Goal: Task Accomplishment & Management: Complete application form

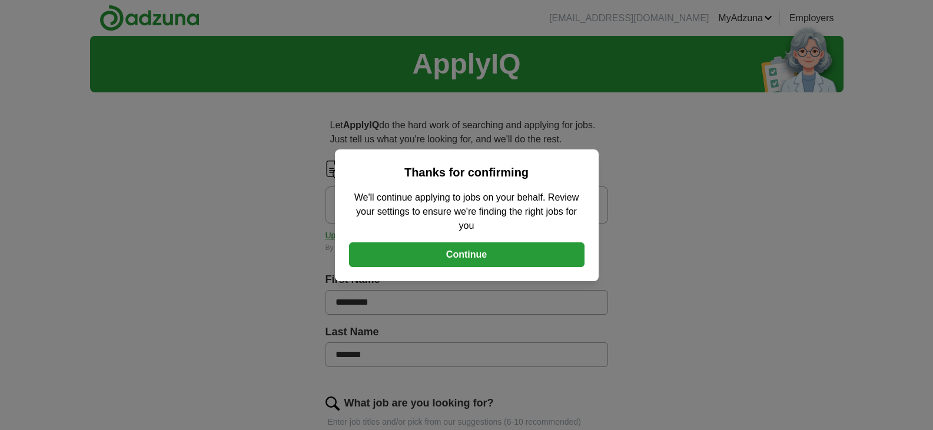
click at [473, 257] on button "Continue" at bounding box center [466, 254] width 235 height 25
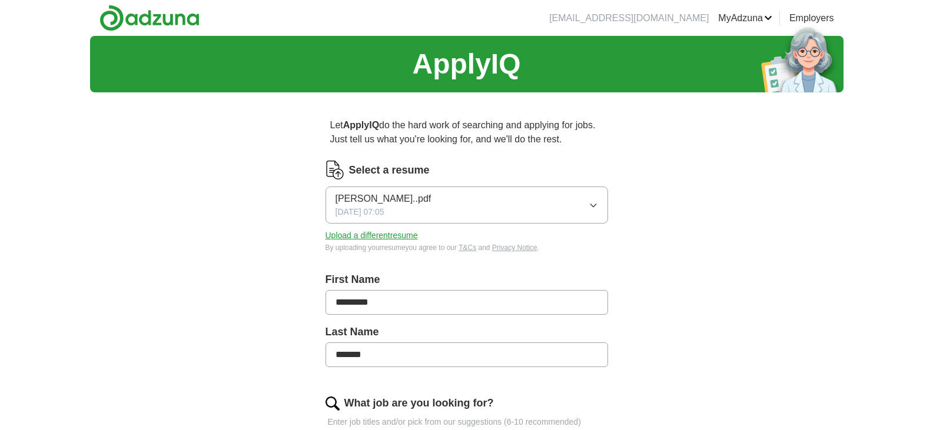
click at [465, 202] on button "[PERSON_NAME]..pdf [DATE] 07:05" at bounding box center [466, 205] width 282 height 37
click at [396, 234] on button "Upload a different resume" at bounding box center [371, 236] width 92 height 12
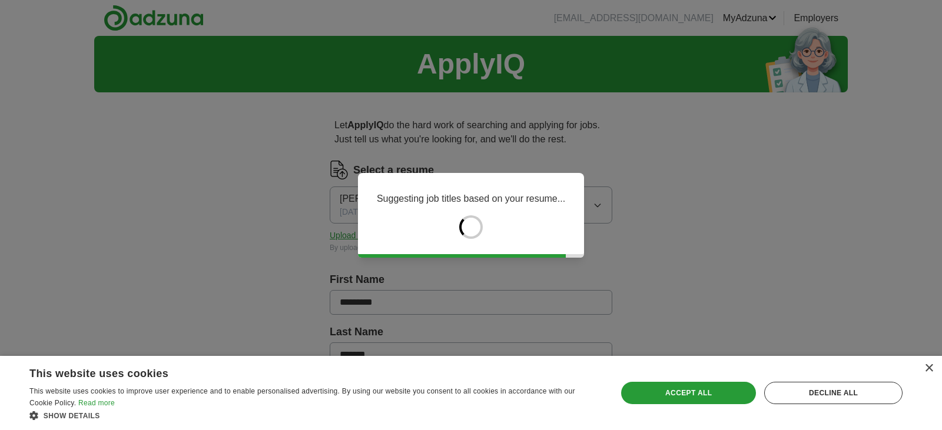
click at [579, 298] on div "Suggesting job titles based on your resume..." at bounding box center [471, 215] width 942 height 430
drag, startPoint x: 579, startPoint y: 298, endPoint x: 570, endPoint y: 294, distance: 9.0
click at [570, 294] on div "Suggesting job titles based on your resume..." at bounding box center [471, 215] width 942 height 430
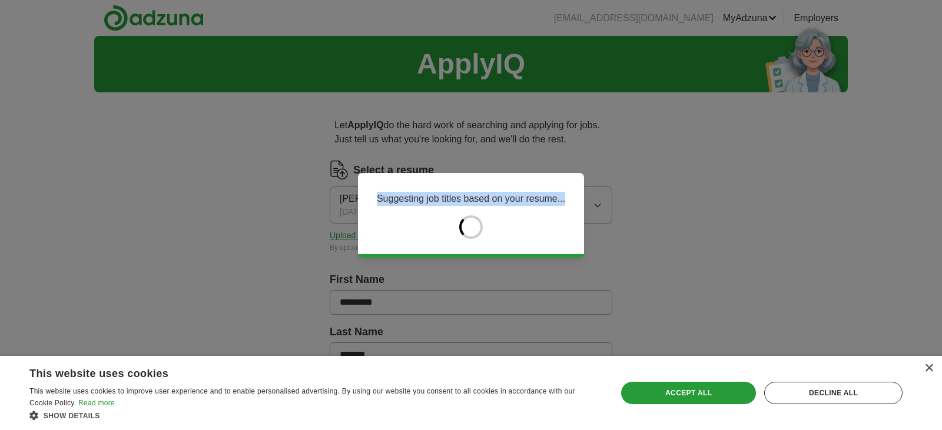
click at [570, 294] on div "Suggesting job titles based on your resume..." at bounding box center [471, 215] width 942 height 430
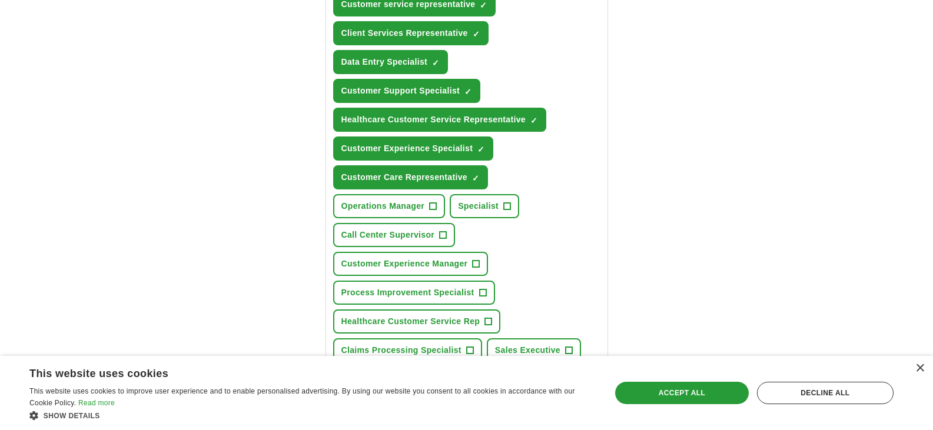
scroll to position [484, 0]
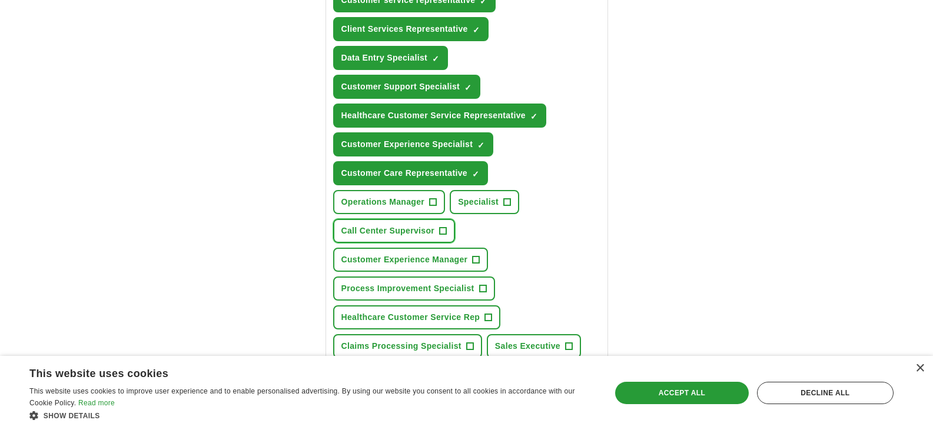
click at [401, 234] on span "Call Center Supervisor" at bounding box center [388, 231] width 94 height 12
click at [418, 260] on span "Customer Experience Manager" at bounding box center [404, 260] width 127 height 12
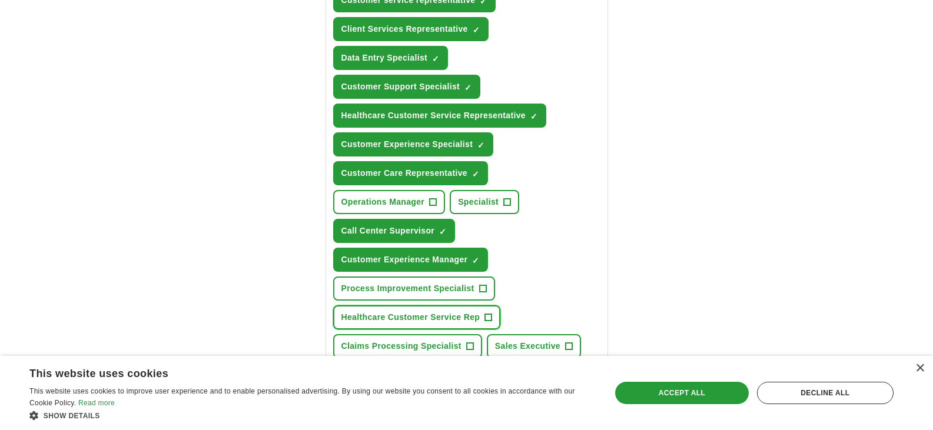
click at [428, 320] on span "Healthcare Customer Service Rep" at bounding box center [410, 317] width 139 height 12
click at [437, 349] on span "Claims Processing Specialist" at bounding box center [401, 346] width 120 height 12
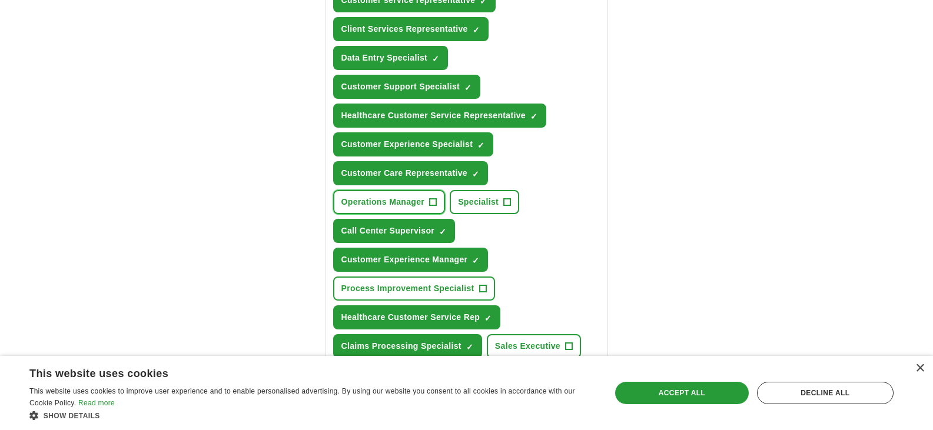
click at [407, 197] on span "Operations Manager" at bounding box center [383, 202] width 84 height 12
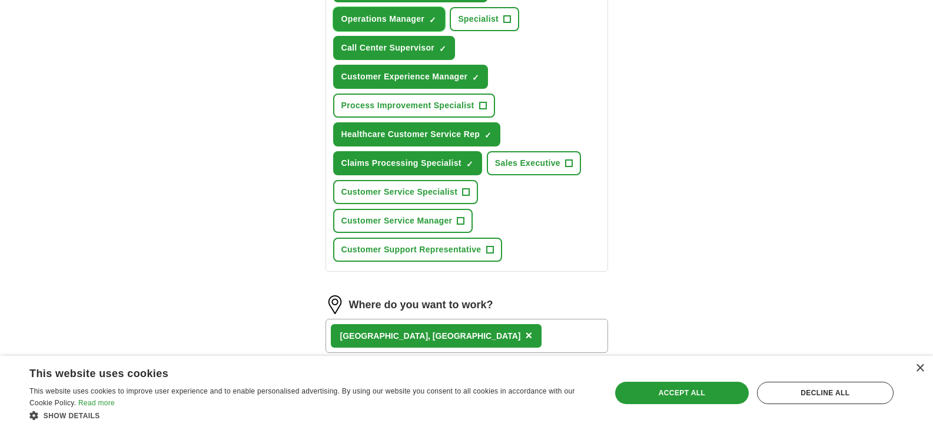
scroll to position [673, 0]
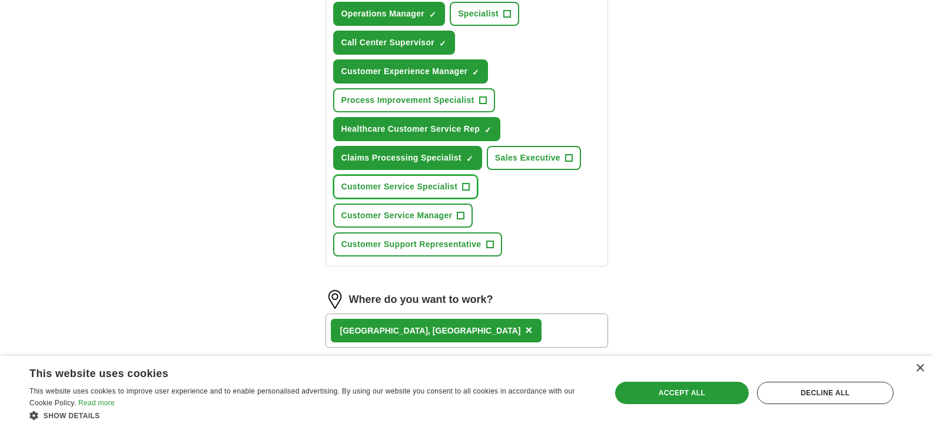
click at [413, 184] on span "Customer Service Specialist" at bounding box center [399, 187] width 117 height 12
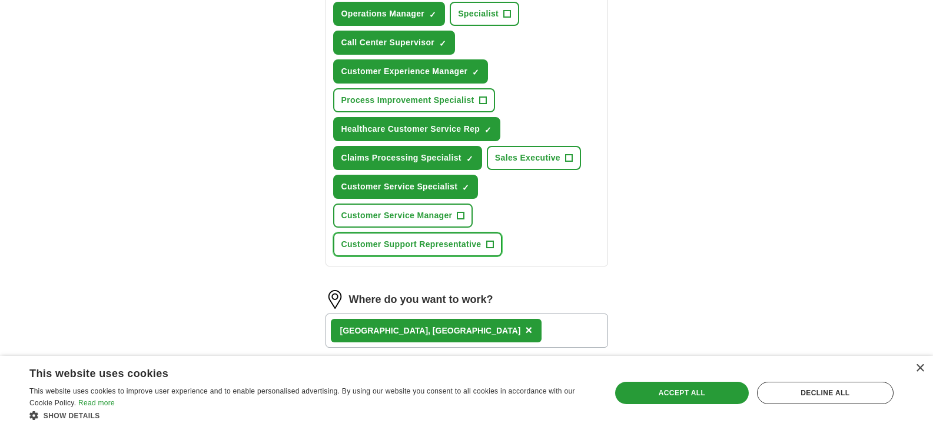
click at [410, 244] on span "Customer Support Representative" at bounding box center [411, 244] width 140 height 12
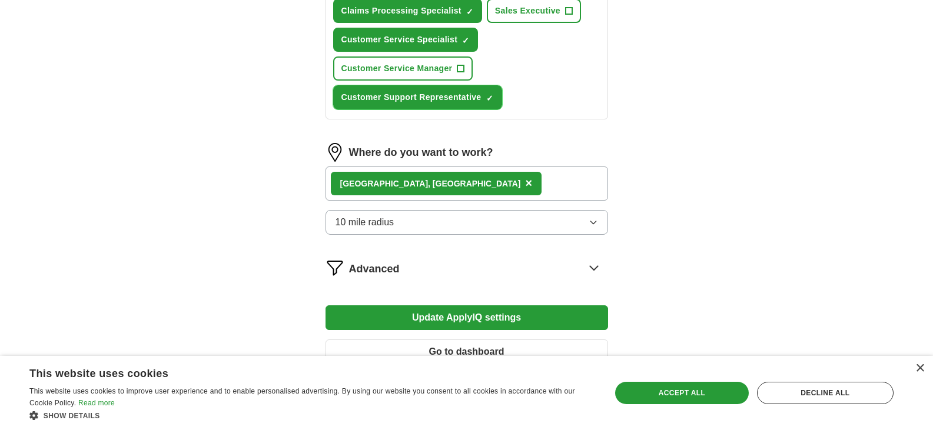
scroll to position [827, 0]
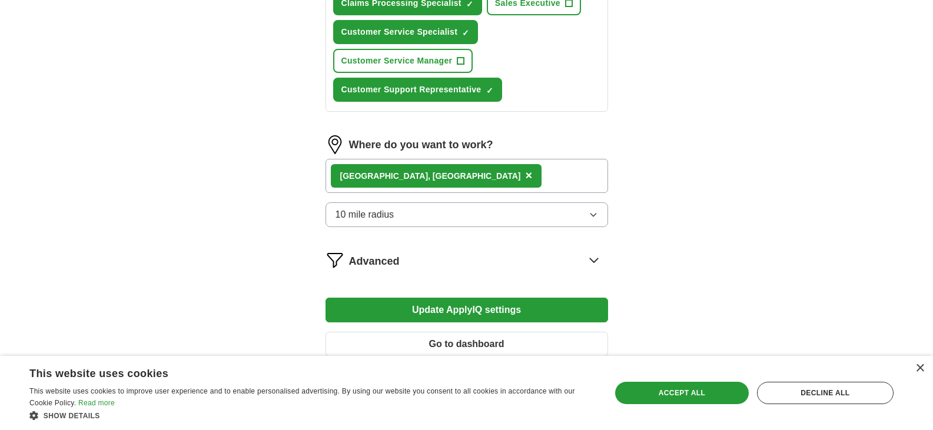
click at [461, 184] on div "Longwood, [GEOGRAPHIC_DATA] ×" at bounding box center [466, 176] width 282 height 34
click at [436, 174] on div "Longwood, [GEOGRAPHIC_DATA] ×" at bounding box center [466, 176] width 282 height 34
click at [408, 218] on button "10 mile radius" at bounding box center [466, 214] width 282 height 25
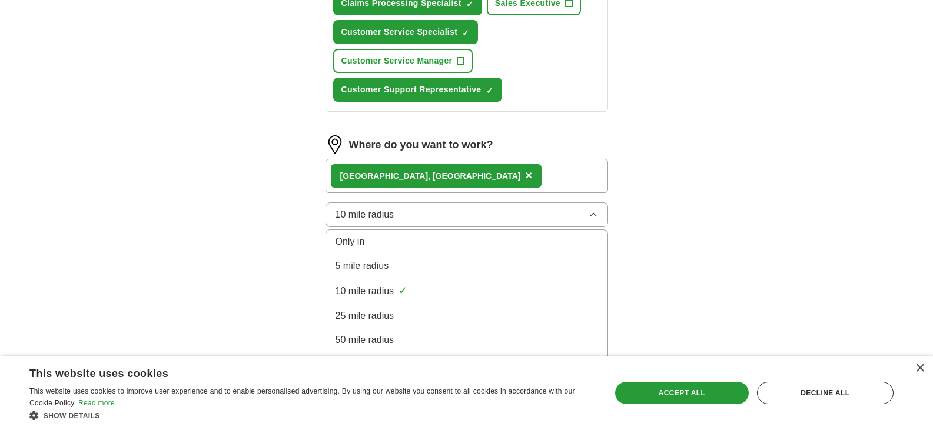
click at [400, 242] on div "Only in" at bounding box center [466, 242] width 262 height 14
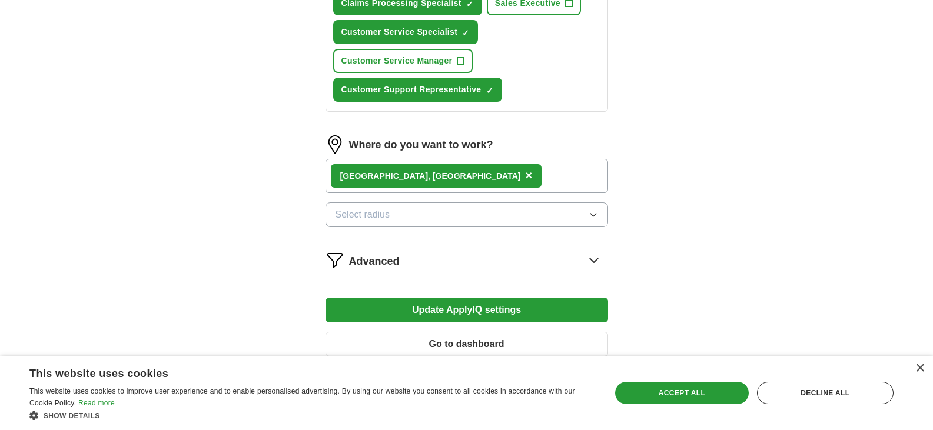
click at [430, 210] on button "Select radius" at bounding box center [466, 214] width 282 height 25
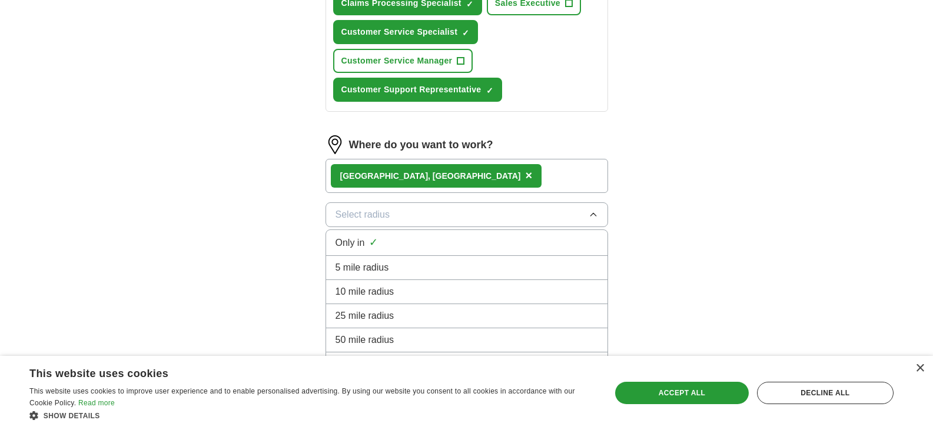
click at [424, 215] on button "Select radius" at bounding box center [466, 214] width 282 height 25
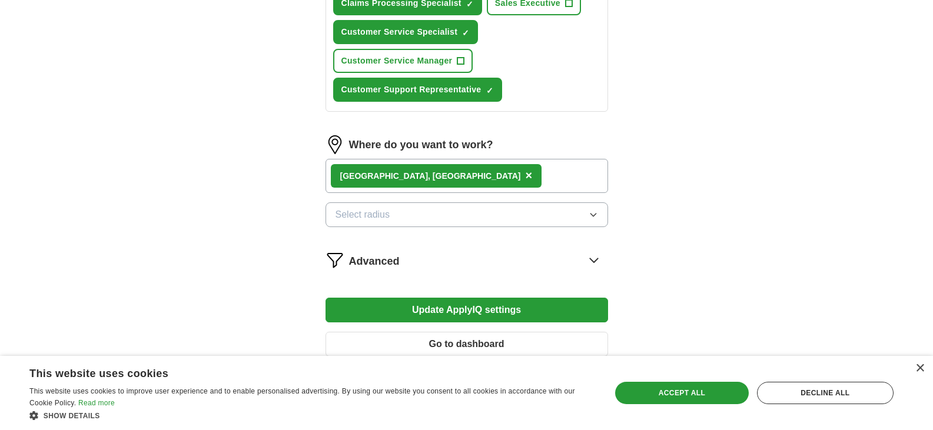
click at [440, 307] on button "Update ApplyIQ settings" at bounding box center [466, 310] width 282 height 25
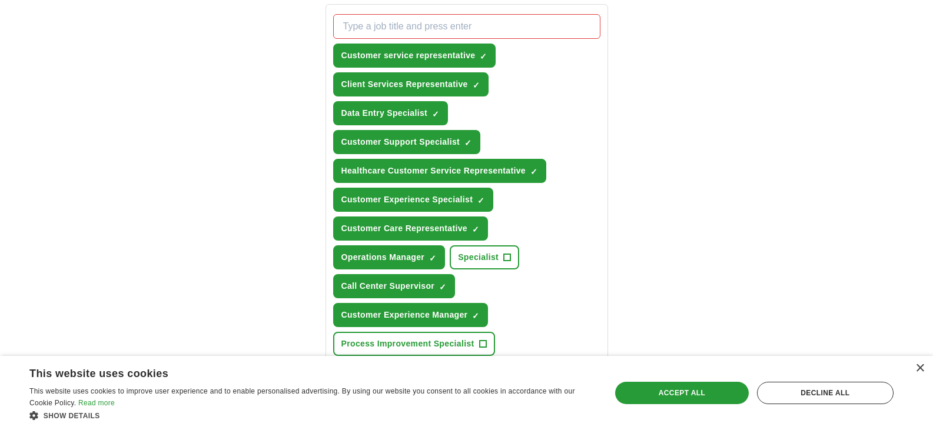
scroll to position [427, 0]
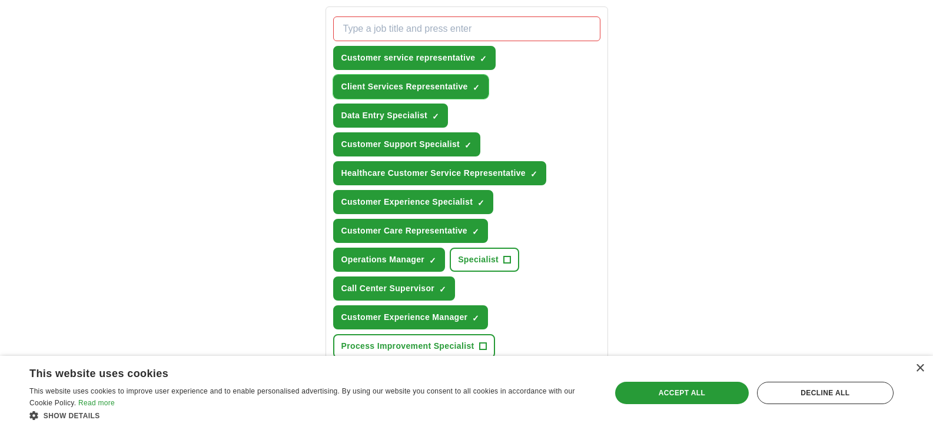
click at [0, 0] on span "×" at bounding box center [0, 0] width 0 height 0
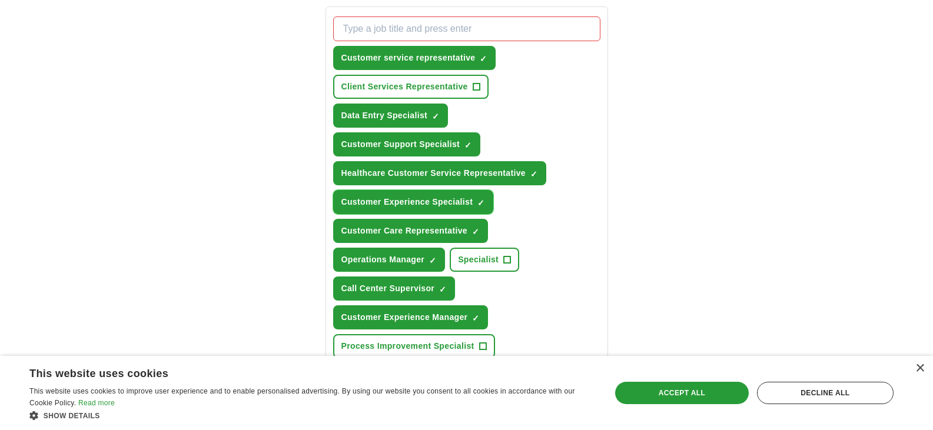
click at [0, 0] on span "×" at bounding box center [0, 0] width 0 height 0
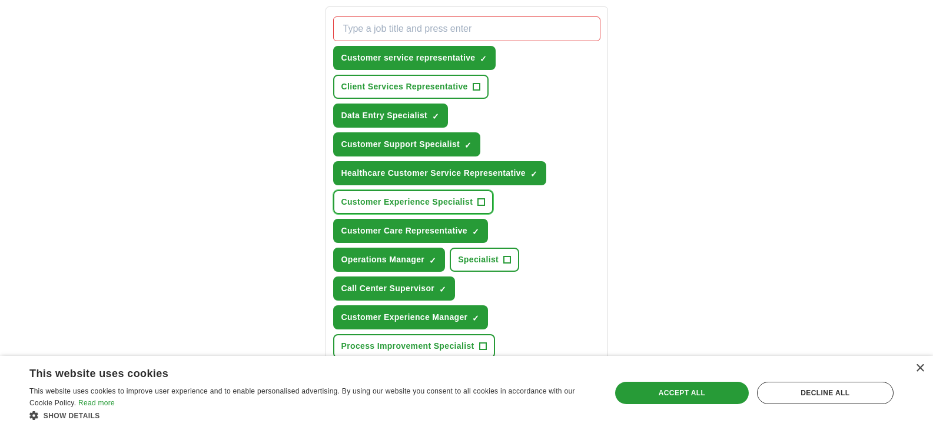
click at [488, 196] on button "Customer Experience Specialist +" at bounding box center [413, 202] width 161 height 24
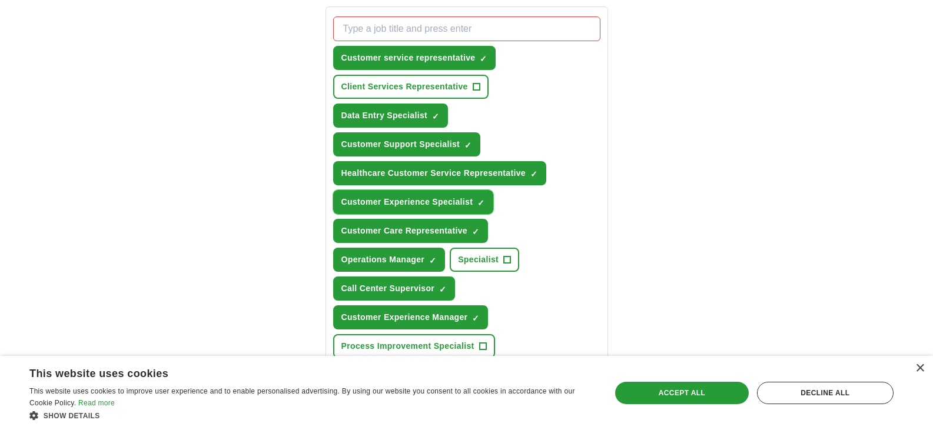
click at [0, 0] on span "×" at bounding box center [0, 0] width 0 height 0
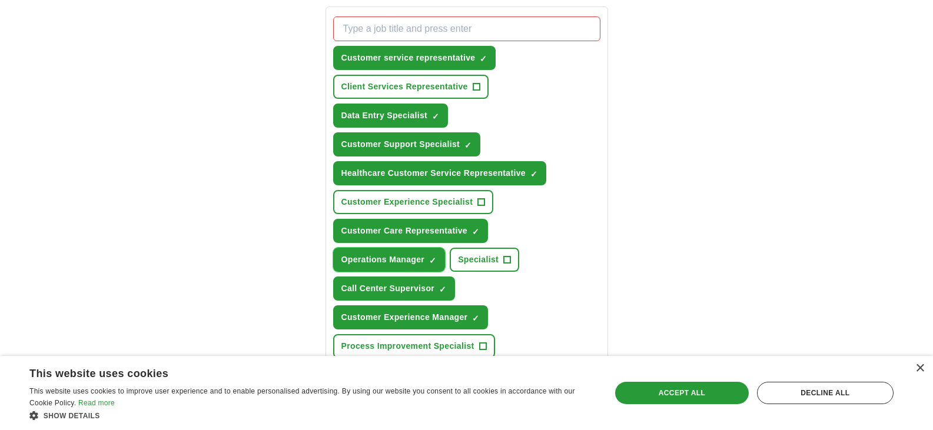
click at [0, 0] on span "×" at bounding box center [0, 0] width 0 height 0
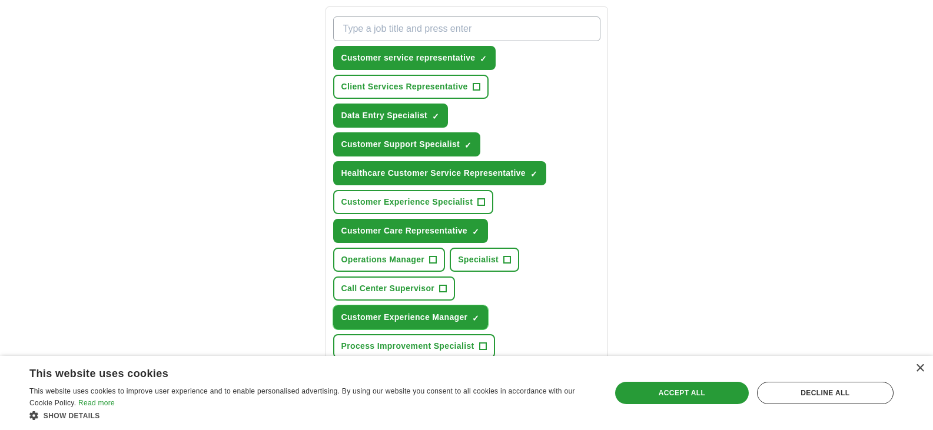
click at [0, 0] on span "×" at bounding box center [0, 0] width 0 height 0
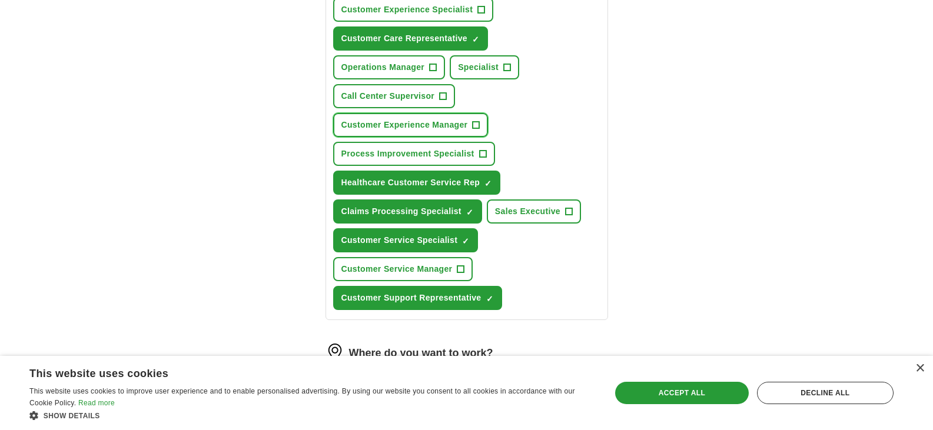
scroll to position [627, 0]
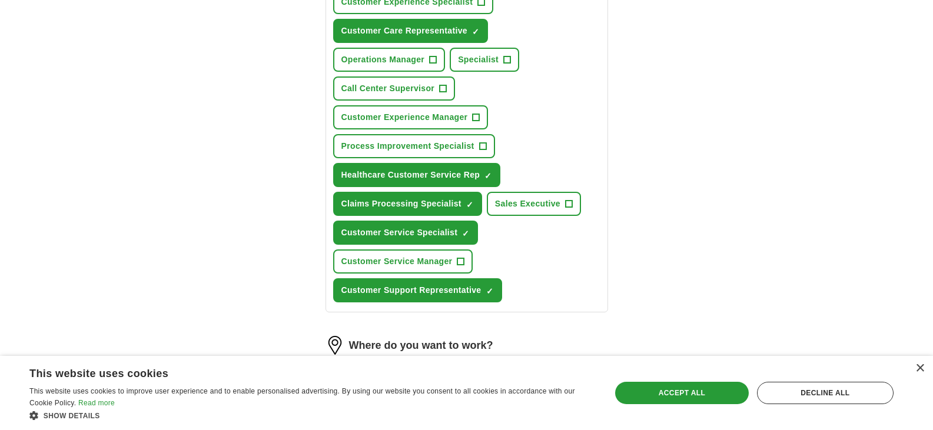
click at [516, 98] on div "Customer service representative ✓ × Client Services Representative + Data Entry…" at bounding box center [467, 60] width 272 height 496
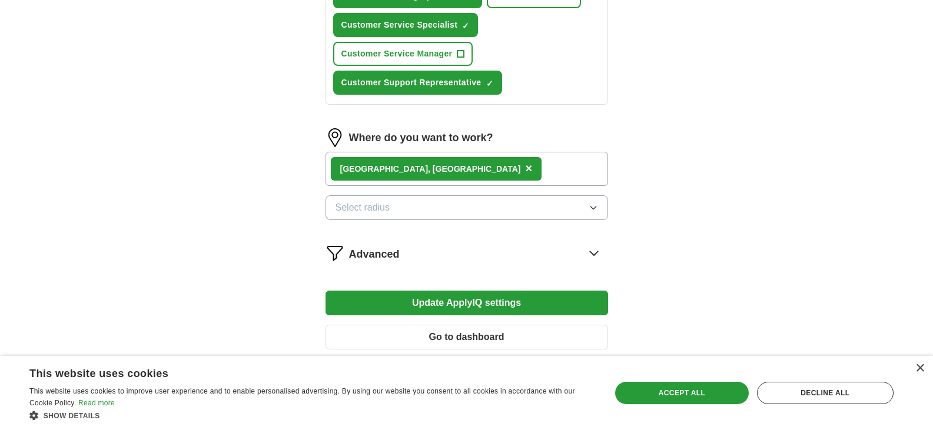
scroll to position [894, 0]
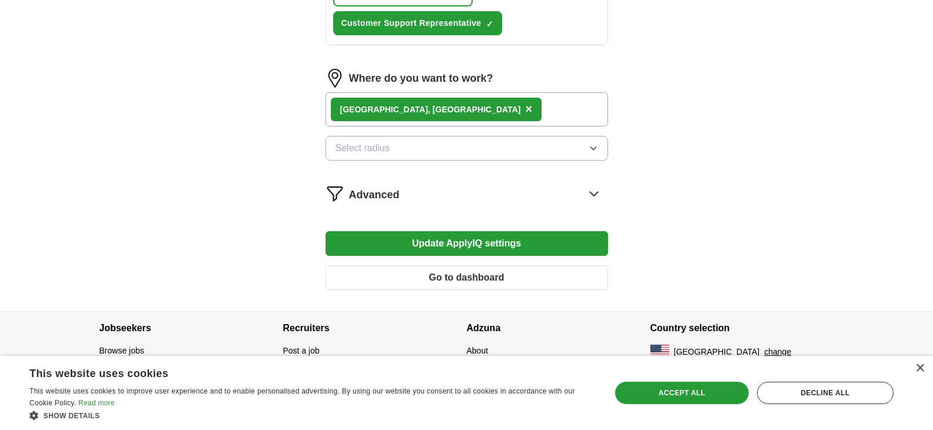
click at [498, 255] on button "Update ApplyIQ settings" at bounding box center [466, 243] width 282 height 25
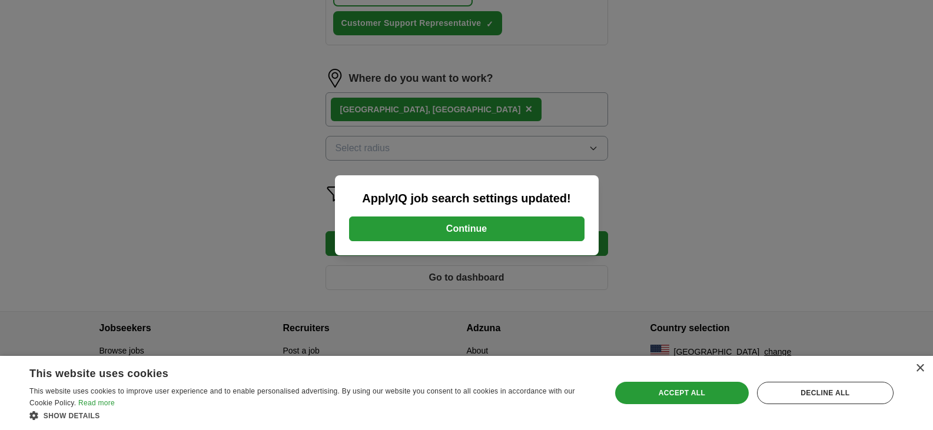
click at [491, 231] on button "Continue" at bounding box center [466, 229] width 235 height 25
